Goal: Find specific page/section: Find specific page/section

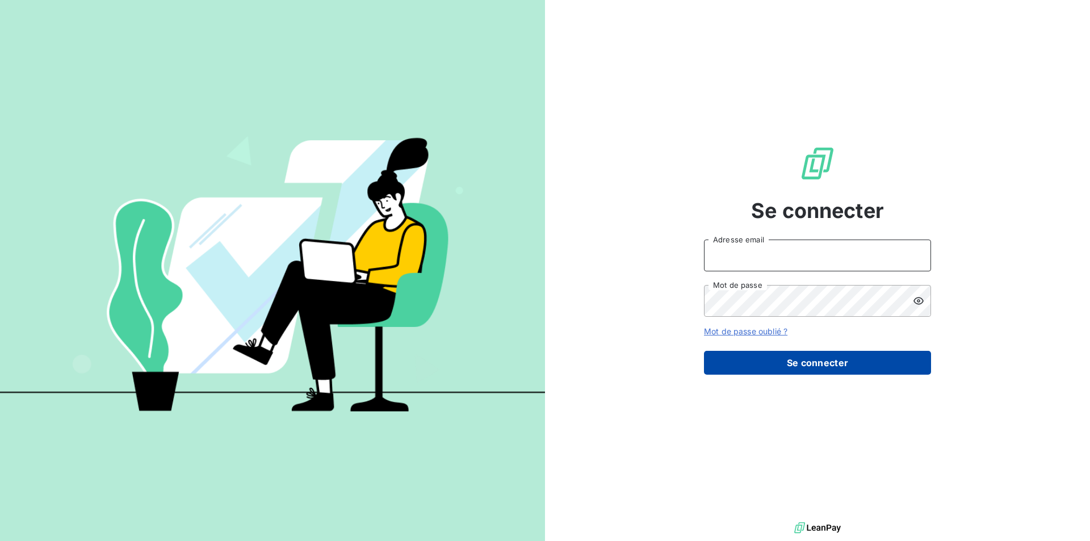
type input "[EMAIL_ADDRESS][DOMAIN_NAME]"
click at [834, 362] on button "Se connecter" at bounding box center [817, 363] width 227 height 24
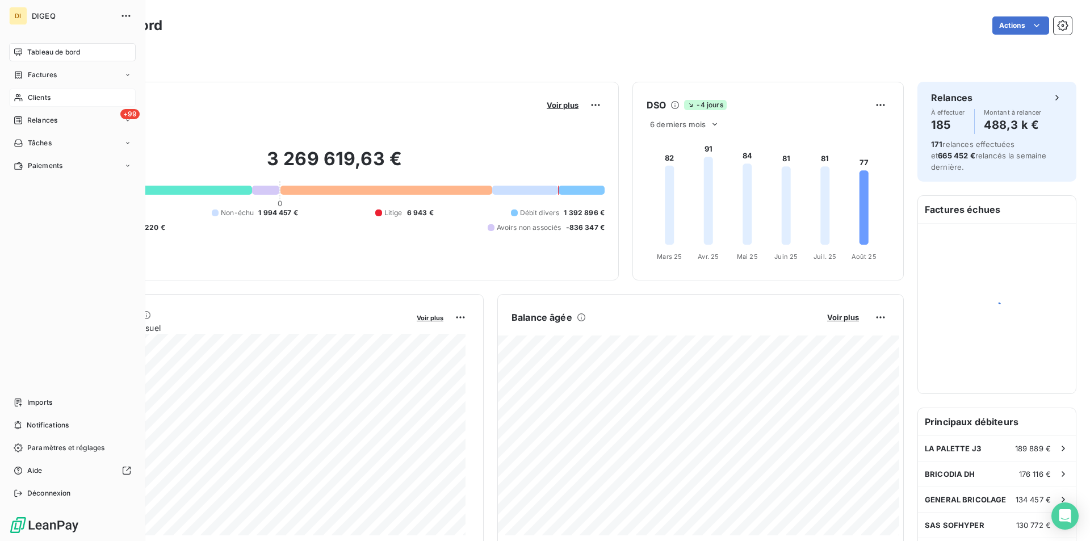
click at [36, 95] on span "Clients" at bounding box center [39, 98] width 23 height 10
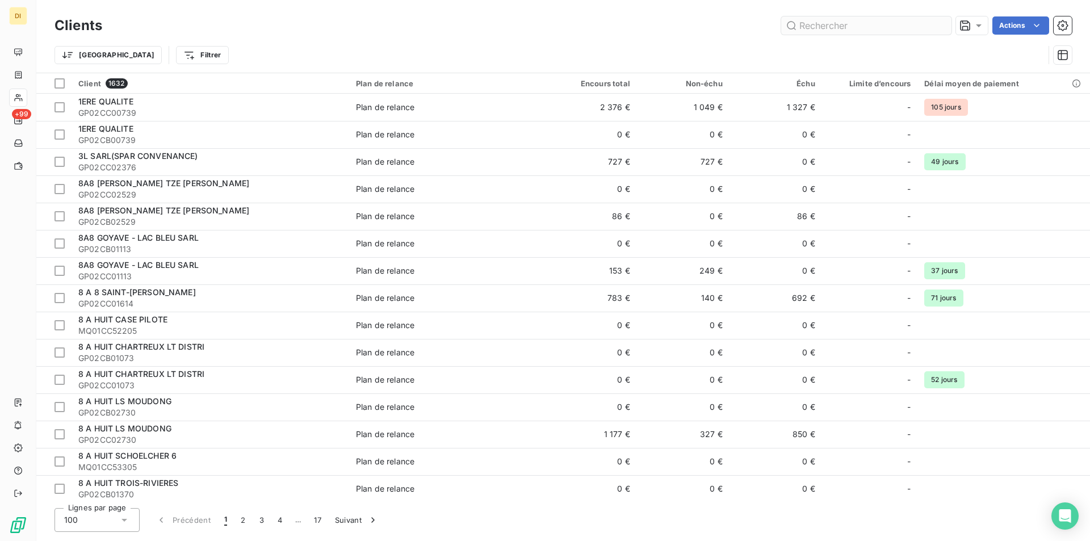
click at [851, 24] on input "text" at bounding box center [866, 25] width 170 height 18
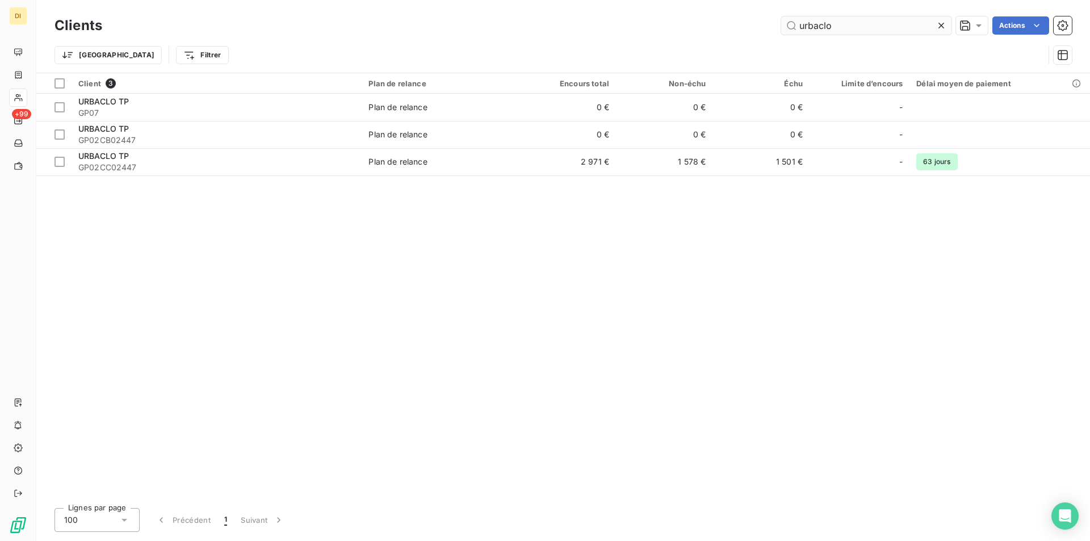
type input "urbaclo"
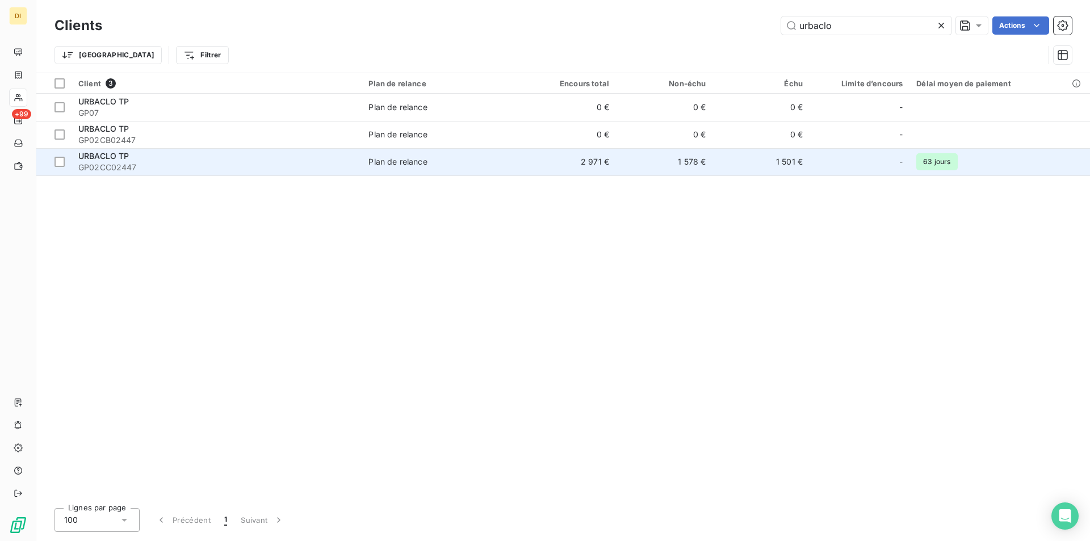
click at [142, 164] on span "GP02CC02447" at bounding box center [216, 167] width 277 height 11
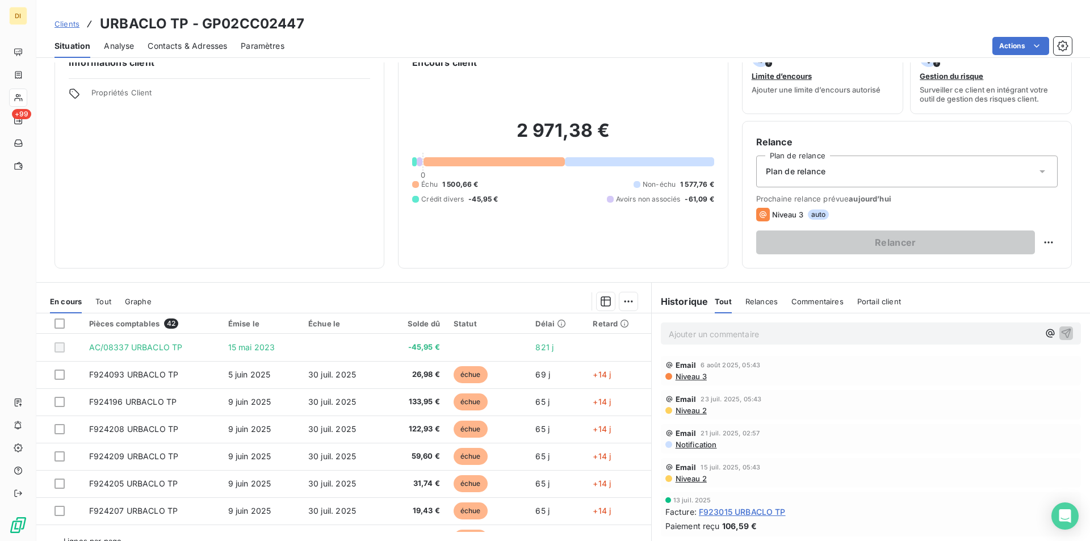
scroll to position [53, 0]
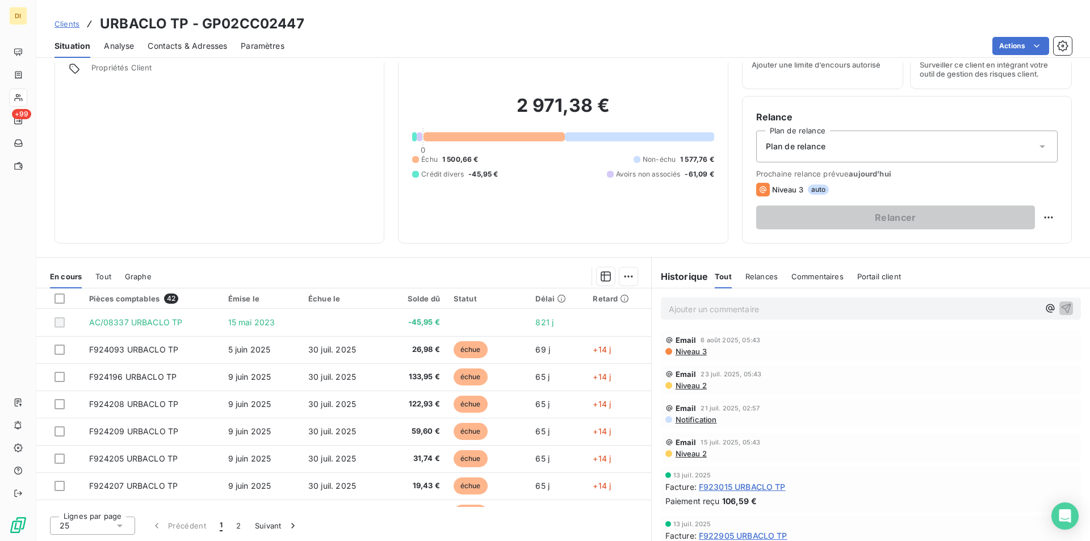
click at [1037, 148] on icon at bounding box center [1042, 146] width 11 height 11
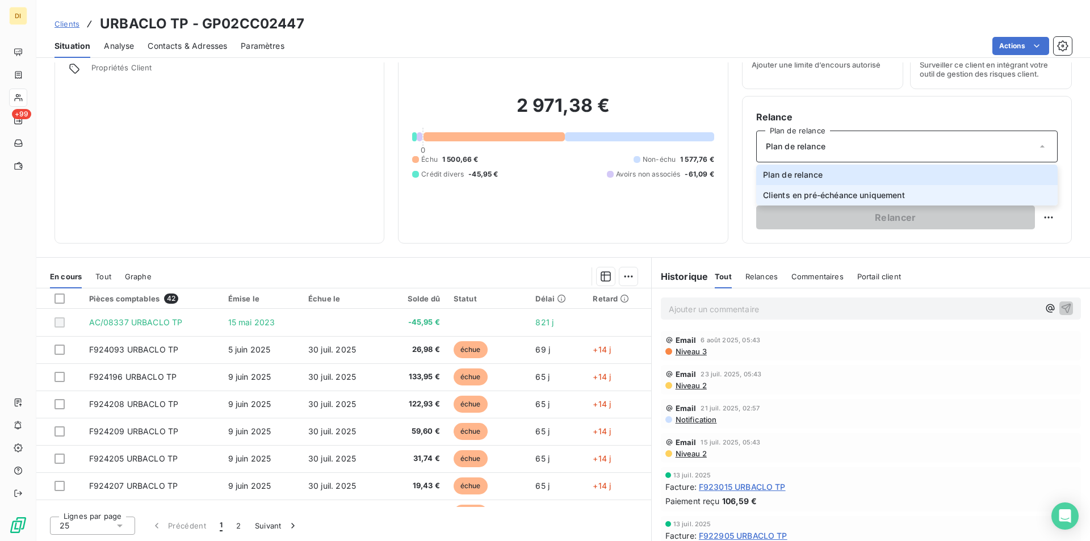
click at [861, 195] on span "Clients en pré-échéance uniquement" at bounding box center [834, 195] width 142 height 11
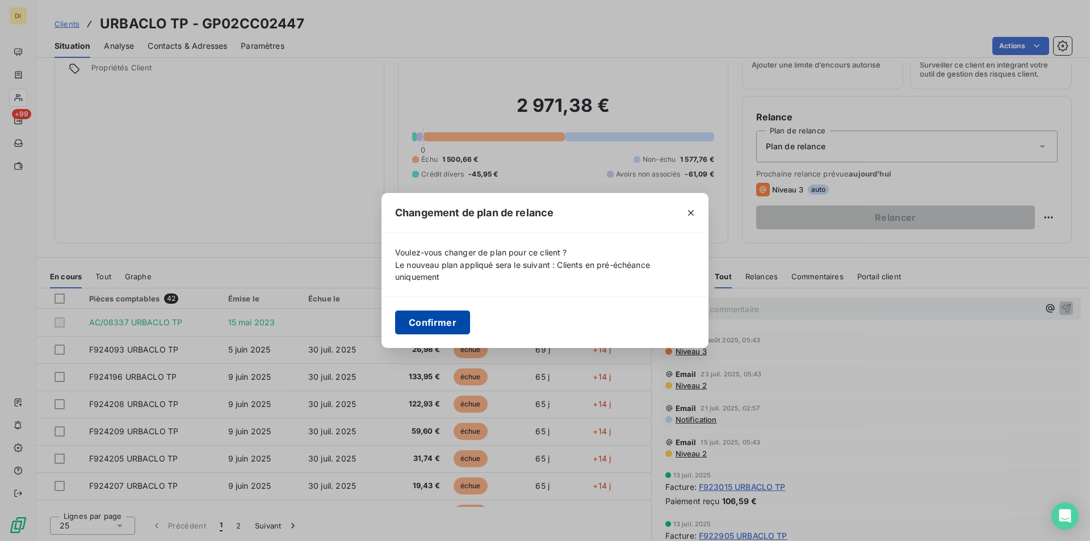
click at [440, 322] on button "Confirmer" at bounding box center [432, 323] width 75 height 24
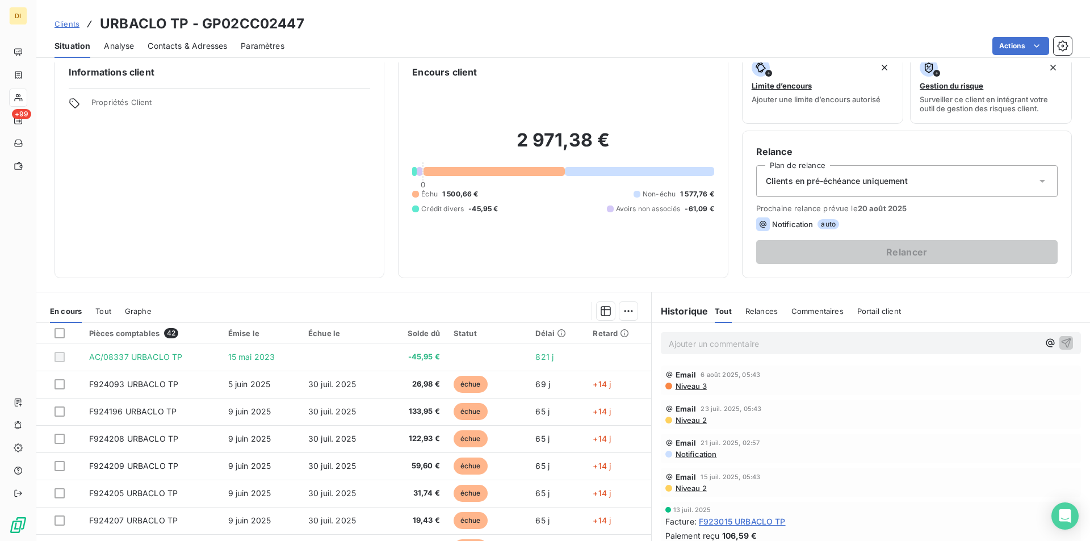
scroll to position [0, 0]
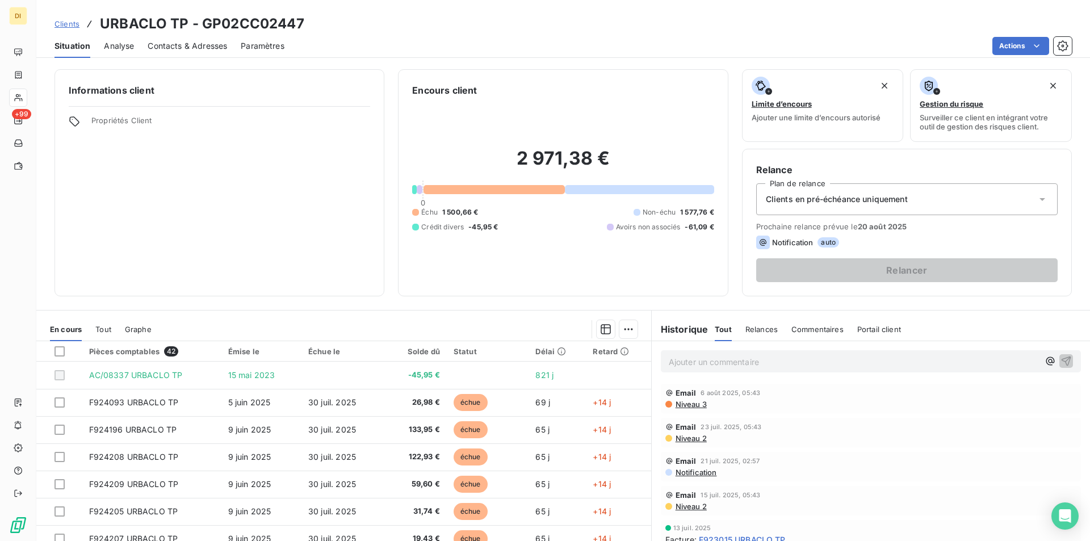
click at [67, 22] on span "Clients" at bounding box center [67, 23] width 25 height 9
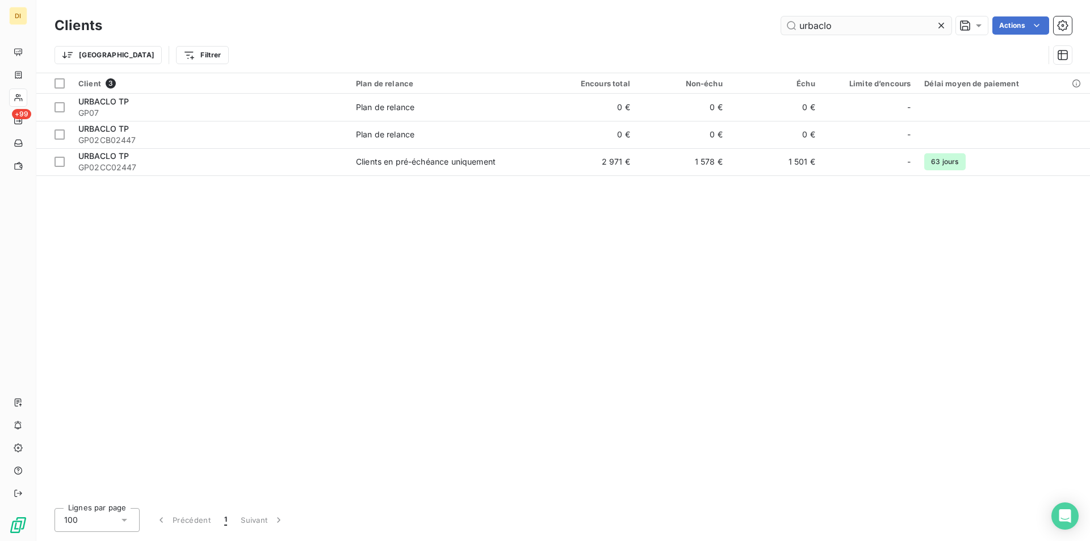
click at [850, 24] on input "urbaclo" at bounding box center [866, 25] width 170 height 18
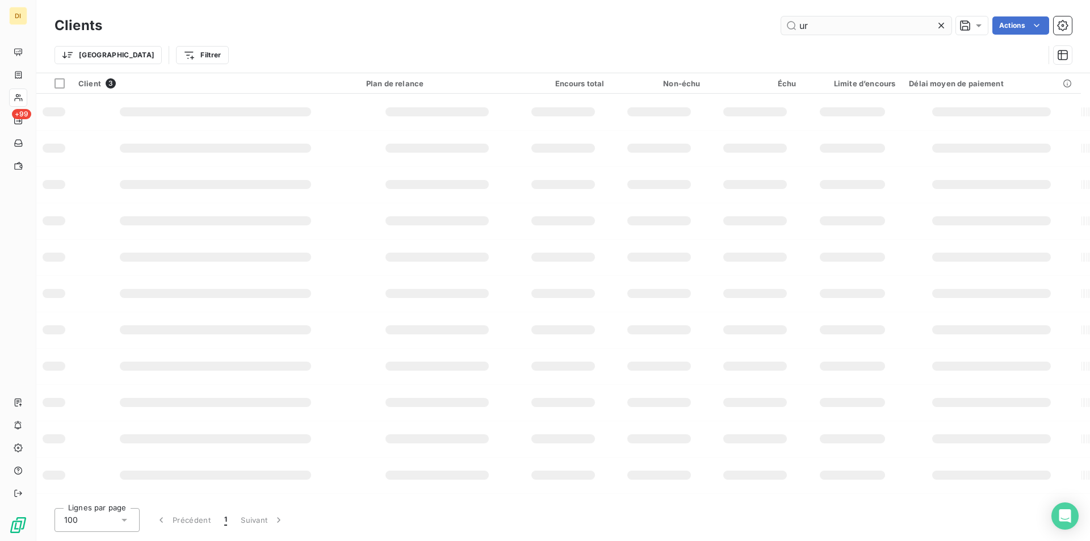
type input "u"
type input "l"
